Goal: Find specific page/section

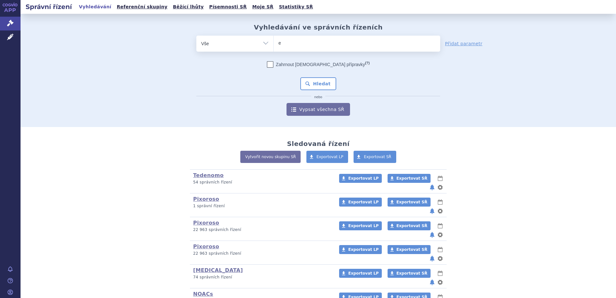
type input "el"
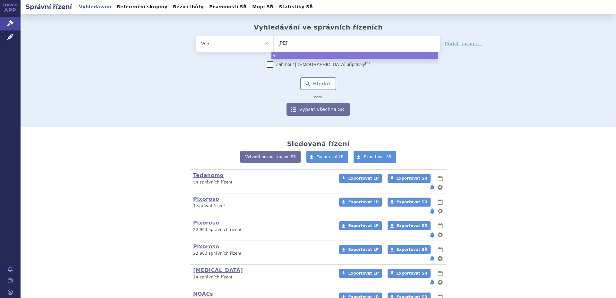
type input "eliq"
type input "eliqui"
type input "[MEDICAL_DATA]"
select select "[MEDICAL_DATA]"
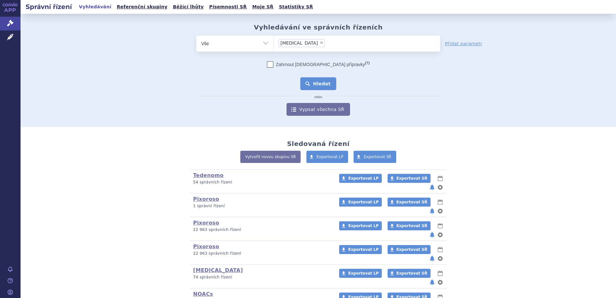
click at [327, 79] on button "Hledat" at bounding box center [318, 83] width 36 height 13
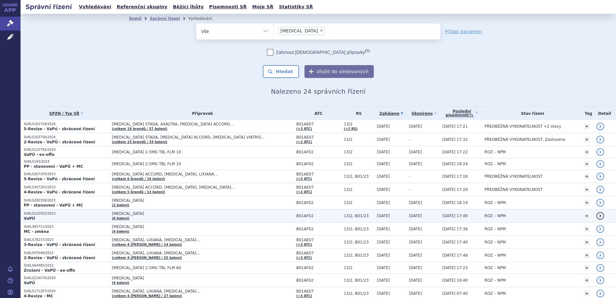
click at [156, 215] on span "[MEDICAL_DATA]" at bounding box center [192, 214] width 160 height 4
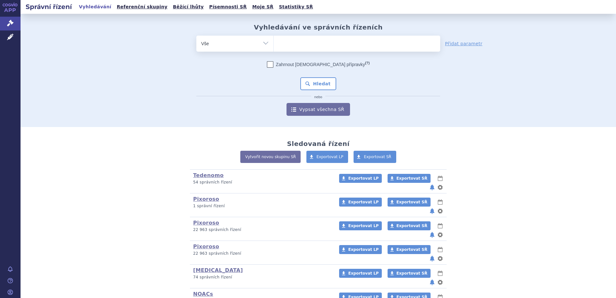
click at [305, 39] on ul at bounding box center [357, 42] width 167 height 13
click at [274, 39] on select at bounding box center [273, 43] width 0 height 16
type input "ap"
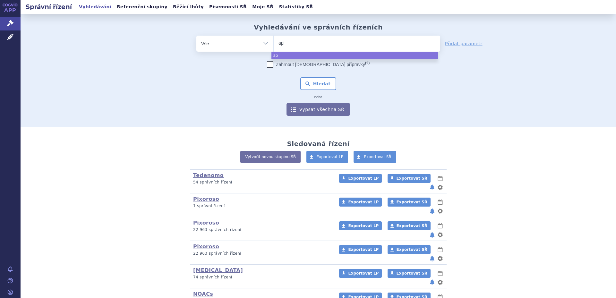
type input "apix"
type input "apixab"
type input "apixaban"
select select "apixaban"
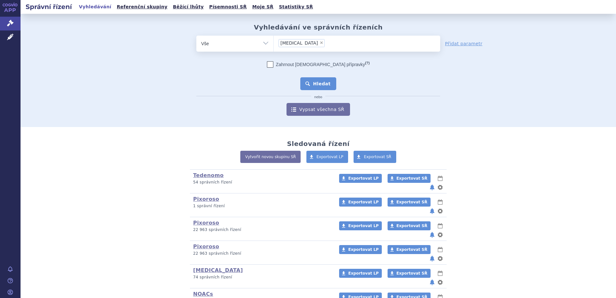
click at [310, 86] on button "Hledat" at bounding box center [318, 83] width 36 height 13
